Goal: Task Accomplishment & Management: Manage account settings

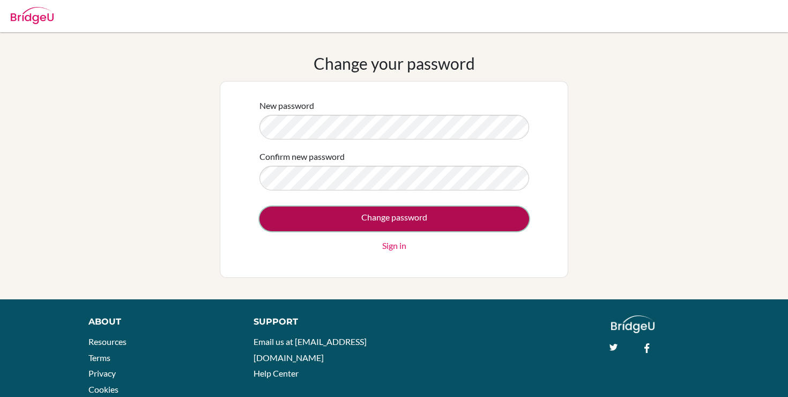
click at [279, 218] on input "Change password" at bounding box center [395, 218] width 270 height 25
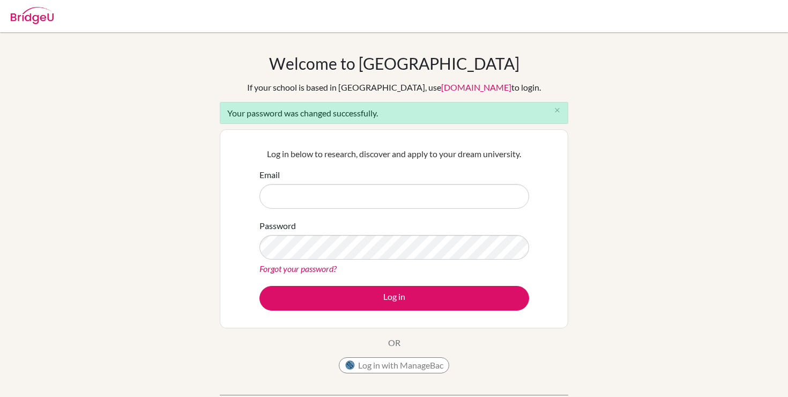
click at [367, 196] on input "Email" at bounding box center [395, 196] width 270 height 25
type input "[EMAIL_ADDRESS][DOMAIN_NAME]"
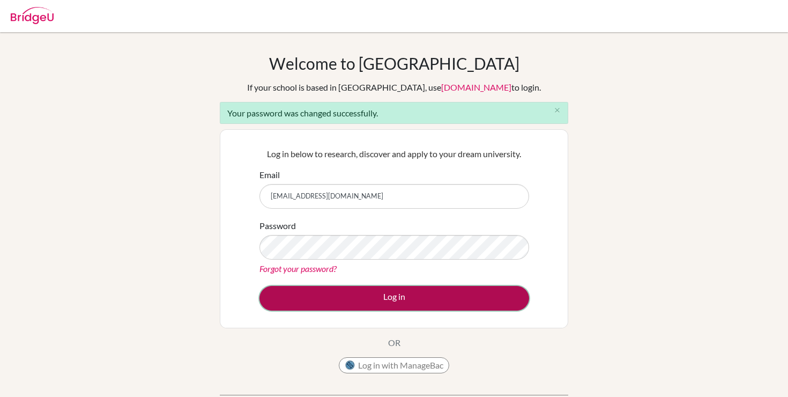
click at [379, 301] on button "Log in" at bounding box center [395, 298] width 270 height 25
